Goal: Communication & Community: Share content

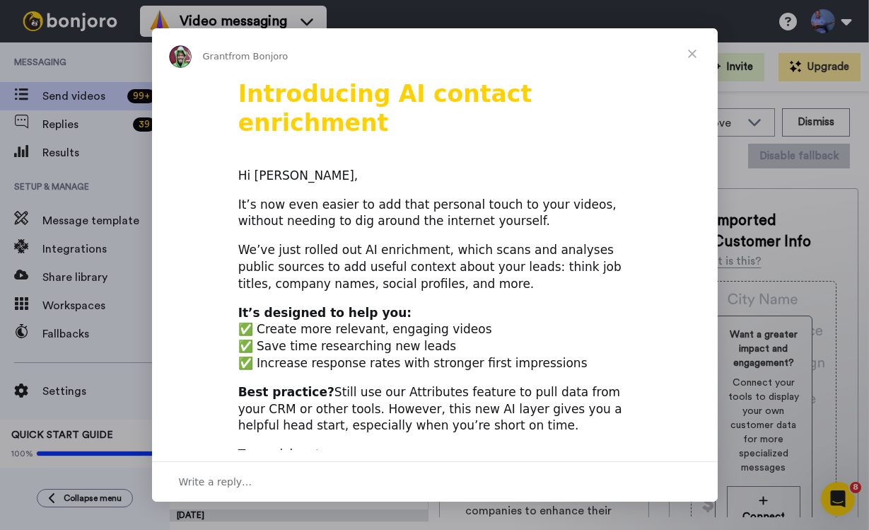
click at [690, 50] on span "Close" at bounding box center [692, 53] width 51 height 51
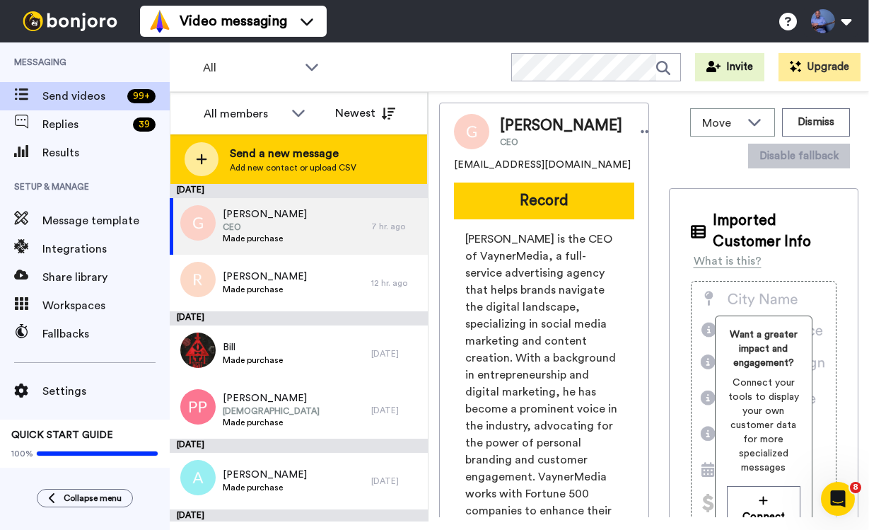
click at [275, 149] on span "Send a new message" at bounding box center [293, 153] width 127 height 17
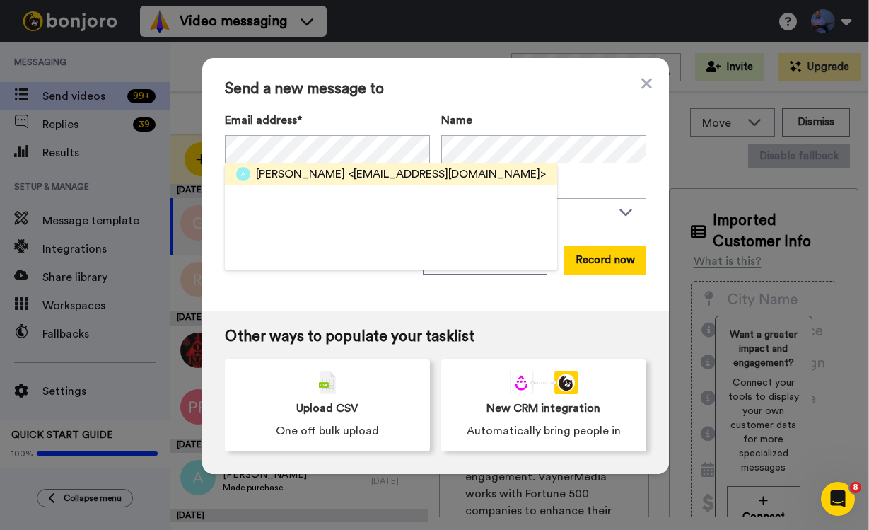
click at [348, 171] on span "<[EMAIL_ADDRESS][DOMAIN_NAME]>" at bounding box center [447, 173] width 198 height 17
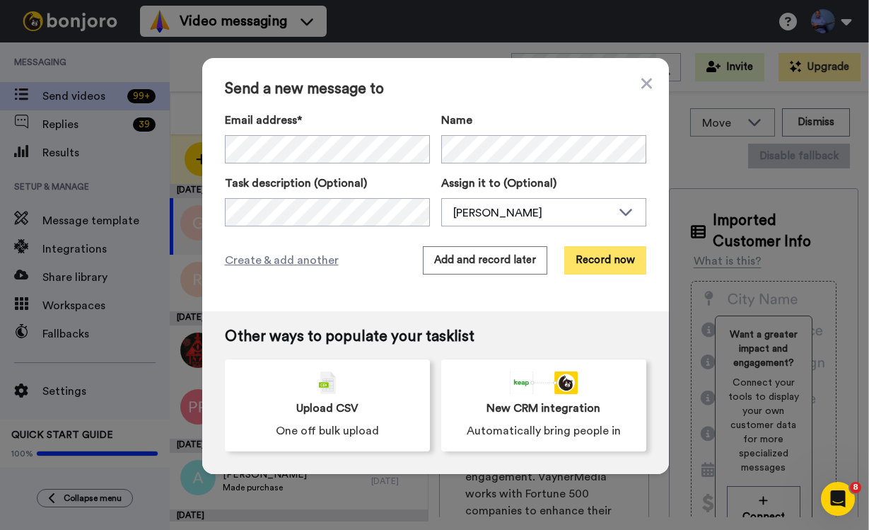
click at [605, 261] on button "Record now" at bounding box center [605, 260] width 82 height 28
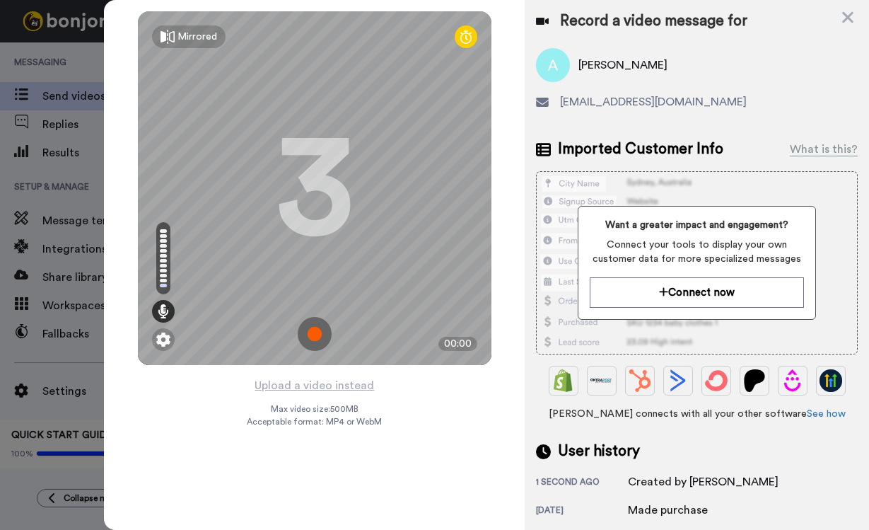
click at [319, 331] on img at bounding box center [315, 334] width 34 height 34
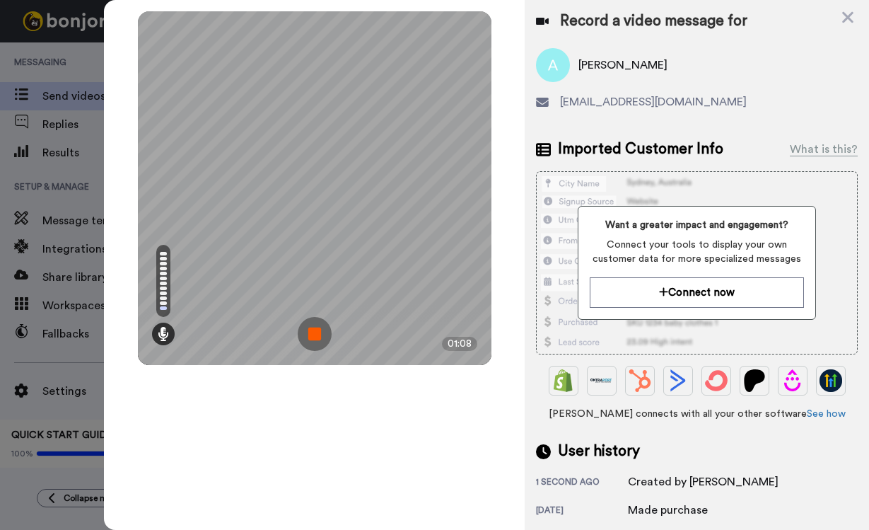
click at [319, 331] on img at bounding box center [315, 334] width 34 height 34
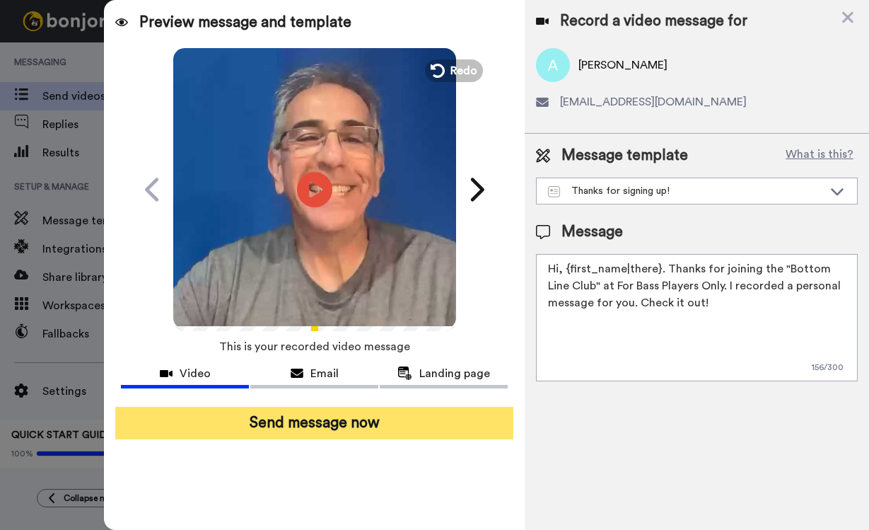
click at [359, 426] on button "Send message now" at bounding box center [314, 423] width 398 height 33
